Goal: Check status

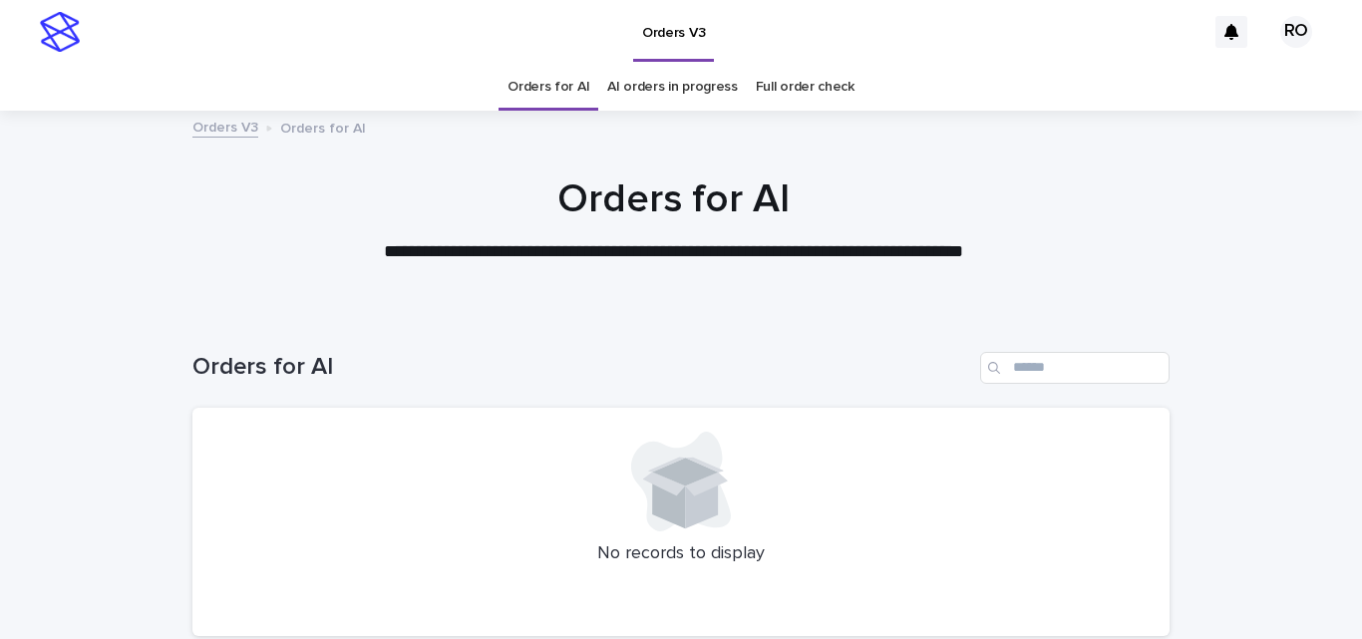
click at [632, 75] on link "AI orders in progress" at bounding box center [672, 87] width 131 height 47
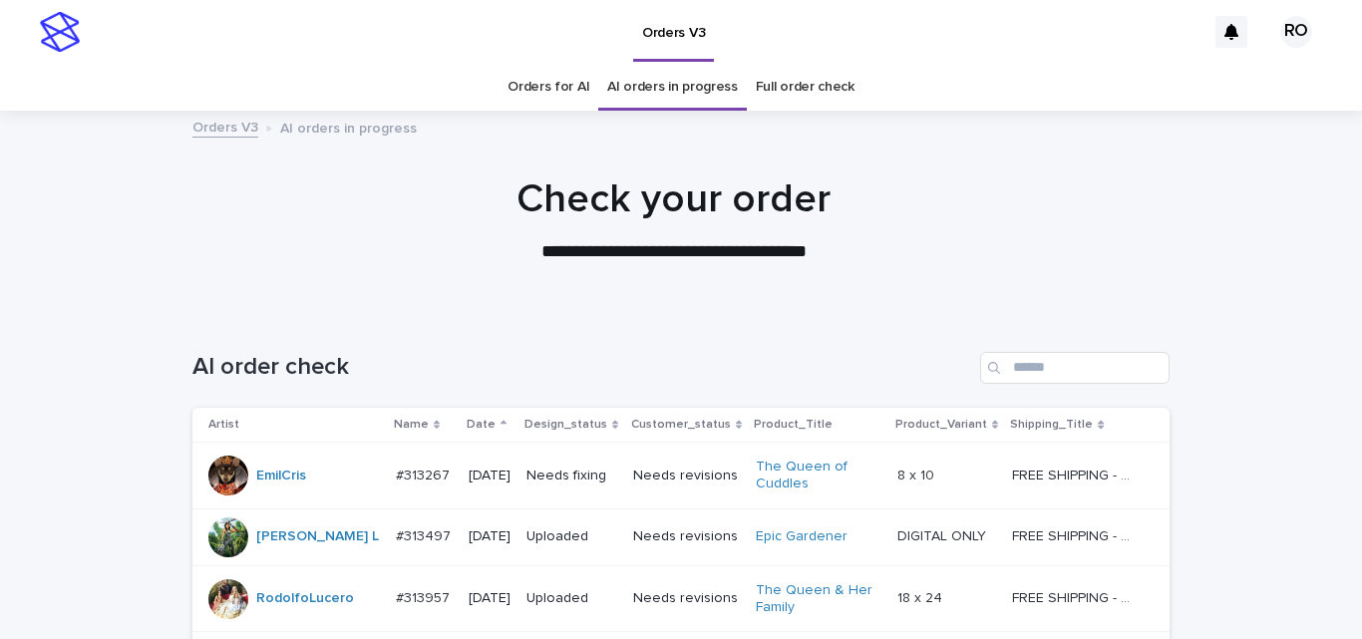
click at [467, 429] on p "Date" at bounding box center [481, 425] width 29 height 22
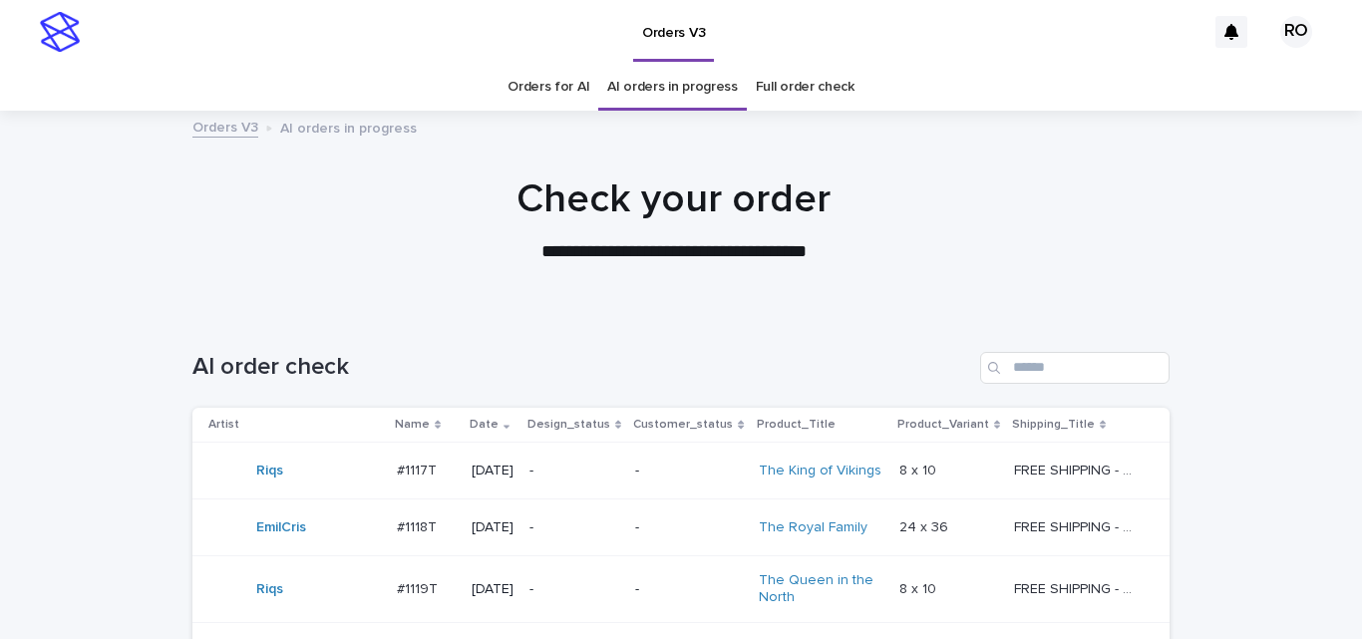
click at [471, 477] on p "[DATE]" at bounding box center [492, 471] width 42 height 17
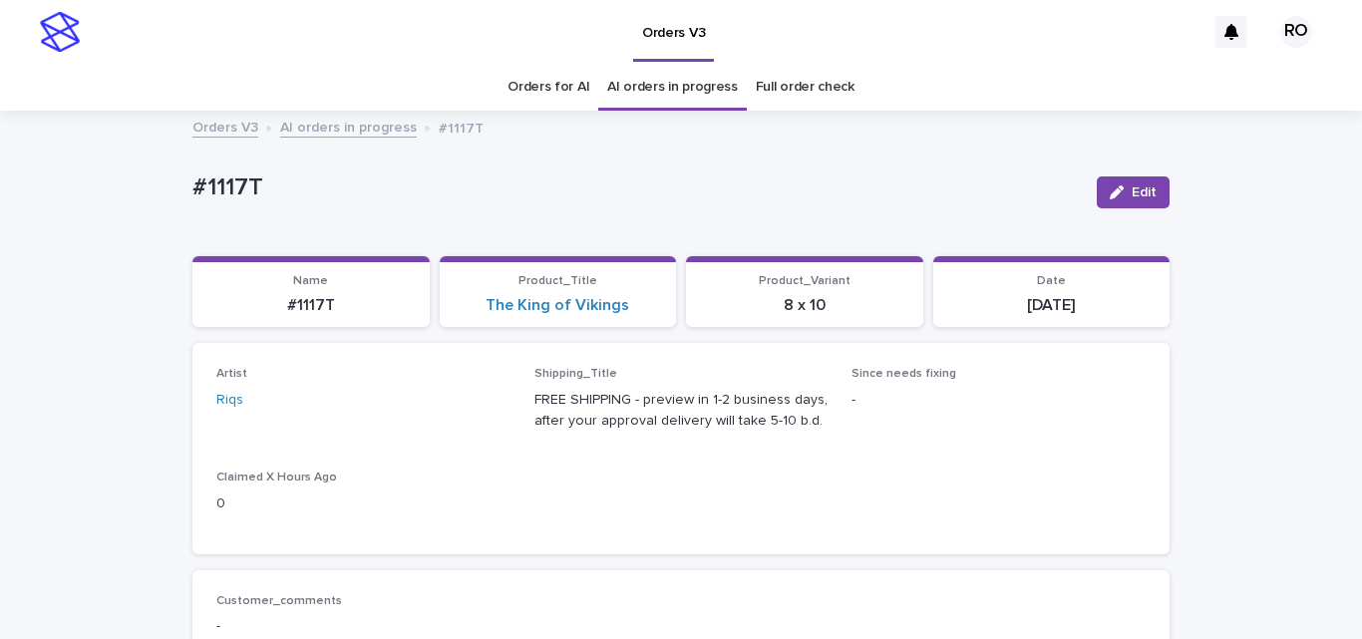
click at [541, 83] on link "Orders for AI" at bounding box center [548, 87] width 82 height 47
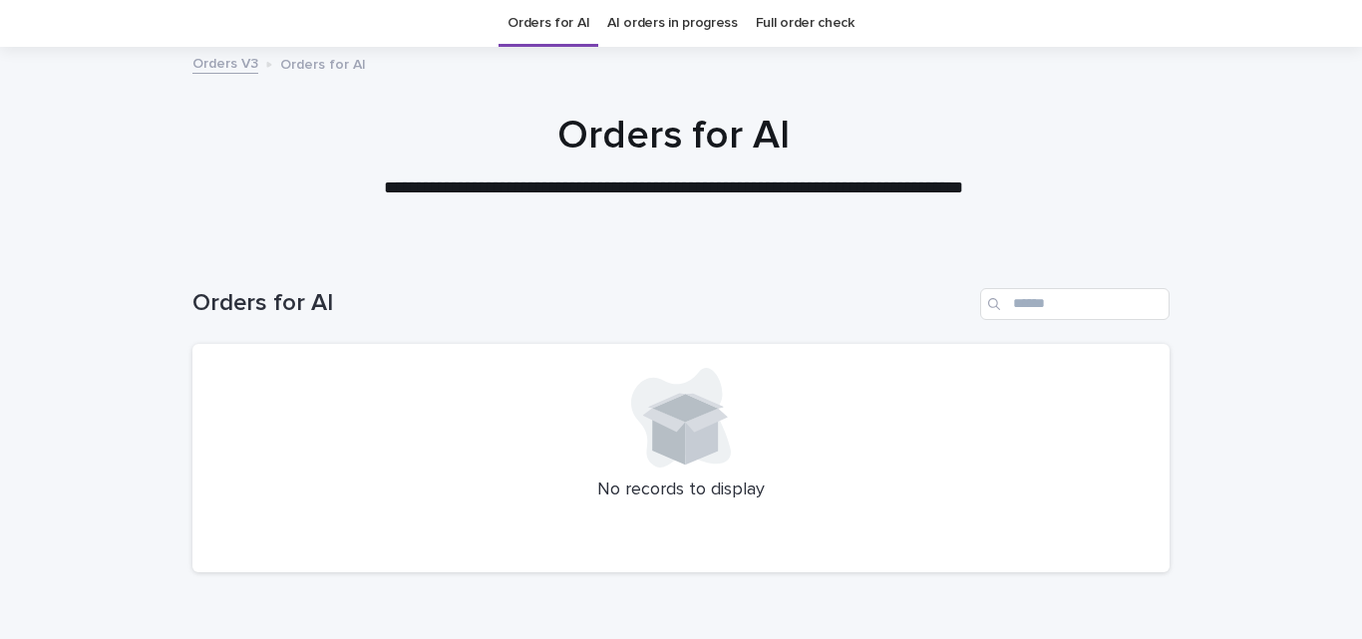
scroll to position [163, 0]
